Goal: Browse casually: Explore the website without a specific task or goal

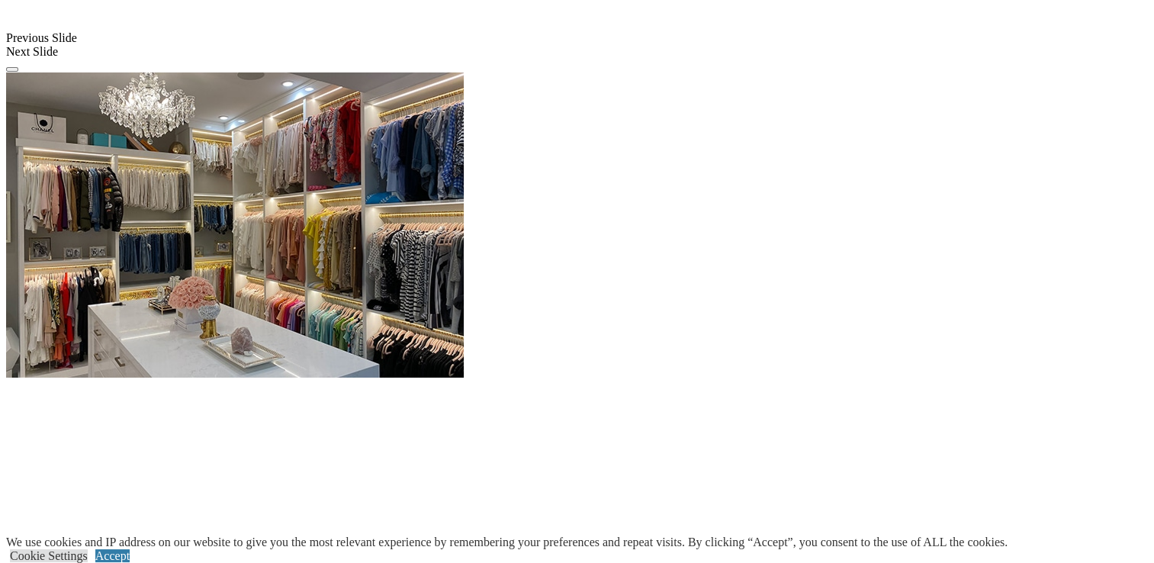
scroll to position [1525, 0]
